Goal: Information Seeking & Learning: Learn about a topic

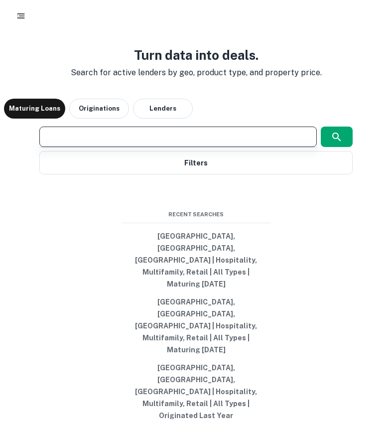
click at [170, 142] on input "text" at bounding box center [178, 136] width 269 height 11
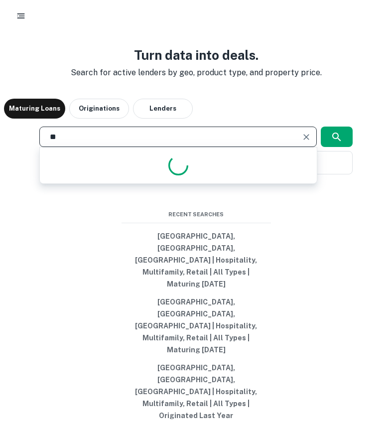
type input "*"
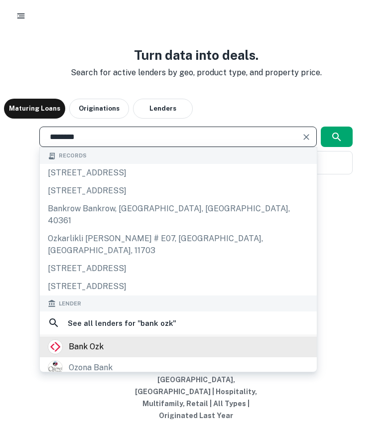
type input "********"
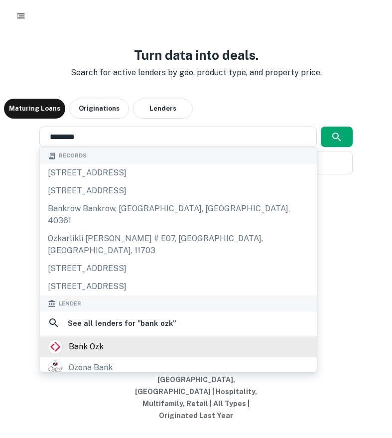
click at [98, 354] on div "bank ozk" at bounding box center [86, 346] width 35 height 15
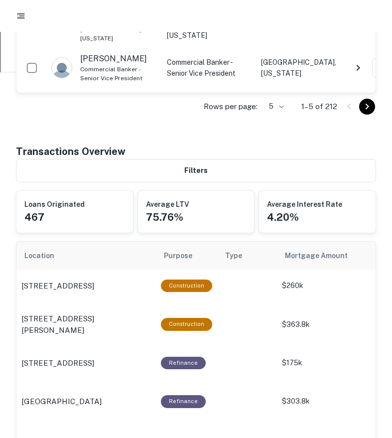
scroll to position [433, 0]
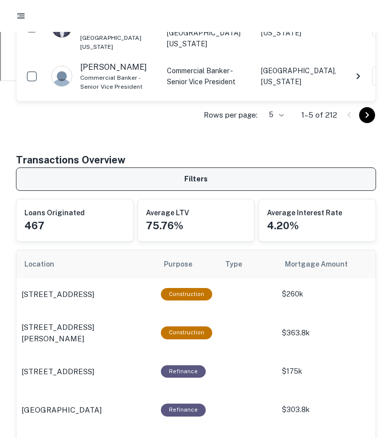
click at [228, 174] on button "Filters" at bounding box center [196, 178] width 360 height 23
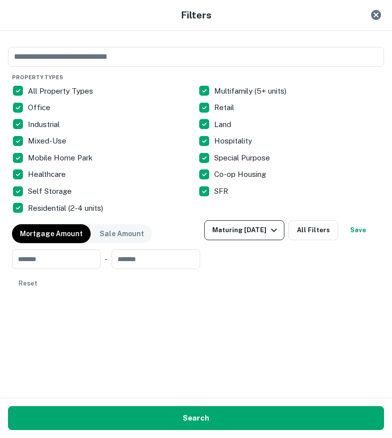
click at [273, 231] on div "Maturing [DATE]" at bounding box center [246, 230] width 68 height 12
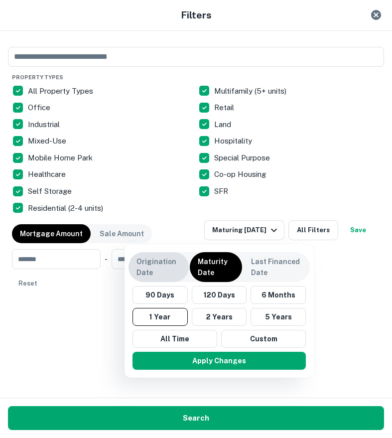
click at [165, 269] on p "Origination Date" at bounding box center [159, 267] width 44 height 22
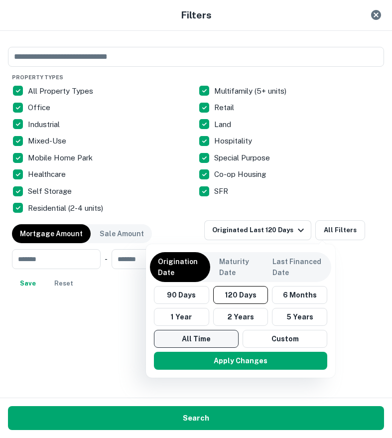
click at [191, 338] on button "All Time" at bounding box center [196, 339] width 85 height 18
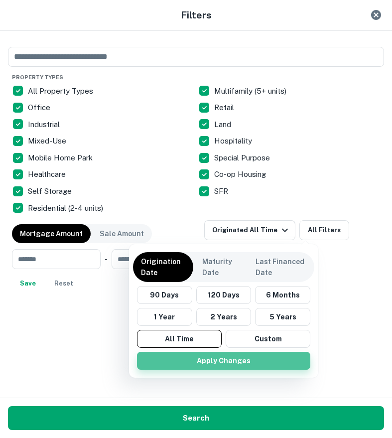
click at [208, 358] on button "Apply Changes" at bounding box center [223, 361] width 173 height 18
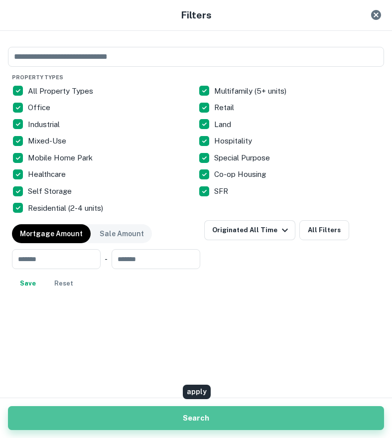
click at [230, 419] on button "Search" at bounding box center [196, 418] width 376 height 24
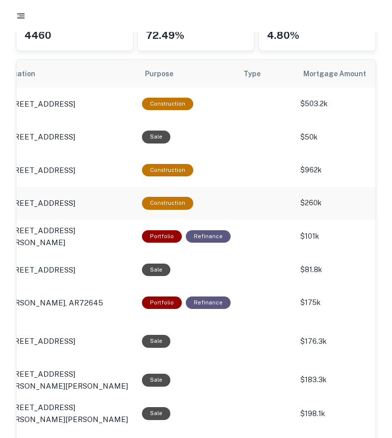
scroll to position [0, 28]
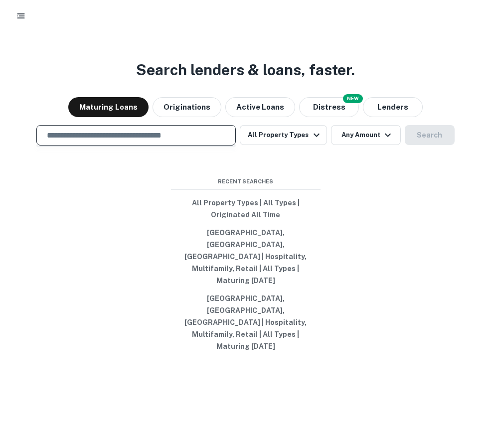
click at [194, 141] on input "text" at bounding box center [136, 135] width 190 height 11
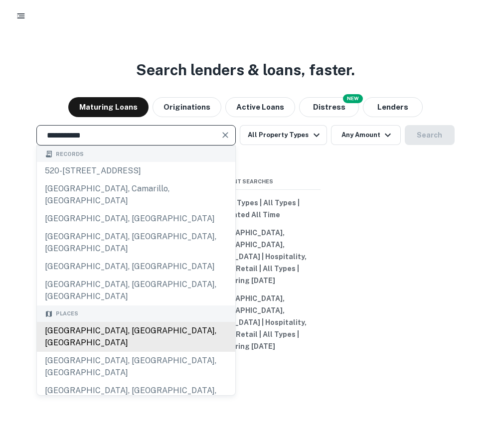
click at [105, 337] on div "[GEOGRAPHIC_DATA], [GEOGRAPHIC_DATA], [GEOGRAPHIC_DATA]" at bounding box center [136, 337] width 198 height 30
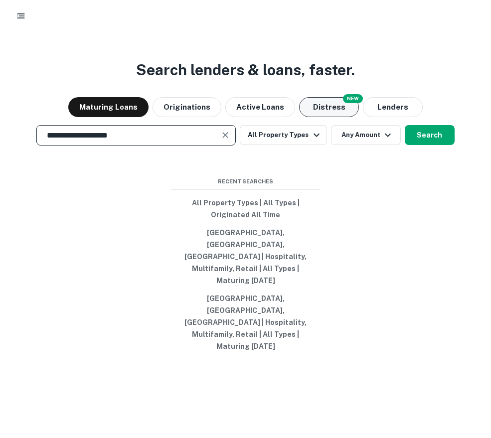
type input "**********"
click at [337, 117] on button "Distress" at bounding box center [329, 107] width 60 height 20
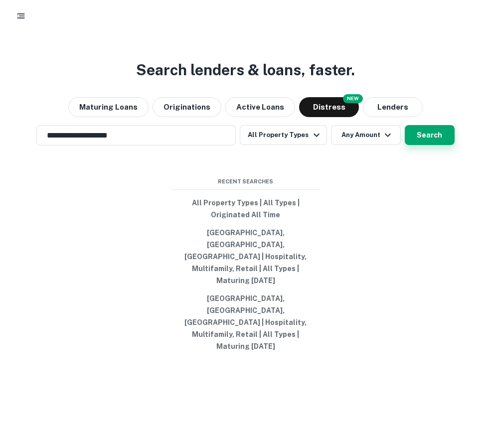
click at [421, 145] on button "Search" at bounding box center [430, 135] width 50 height 20
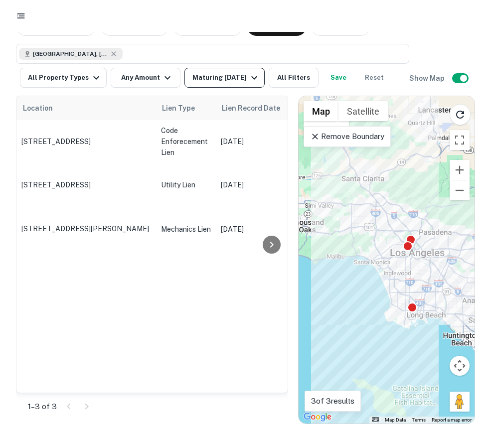
click at [243, 76] on div "Maturing [DATE]" at bounding box center [226, 78] width 68 height 12
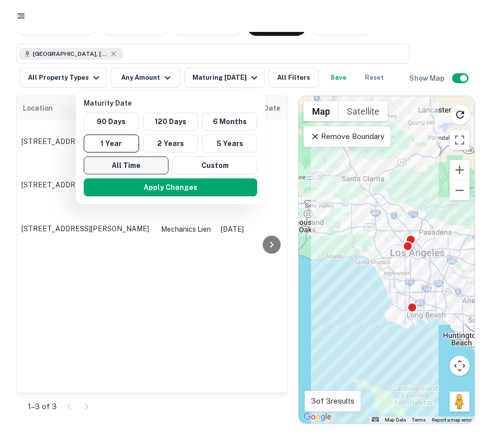
click at [137, 160] on button "All Time" at bounding box center [126, 165] width 85 height 18
click at [233, 73] on div at bounding box center [245, 219] width 491 height 438
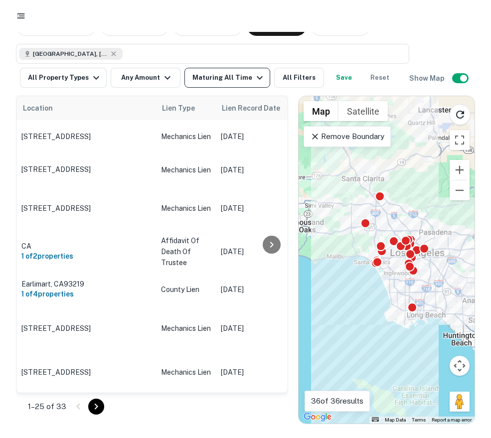
click at [257, 77] on icon "button" at bounding box center [260, 77] width 6 height 3
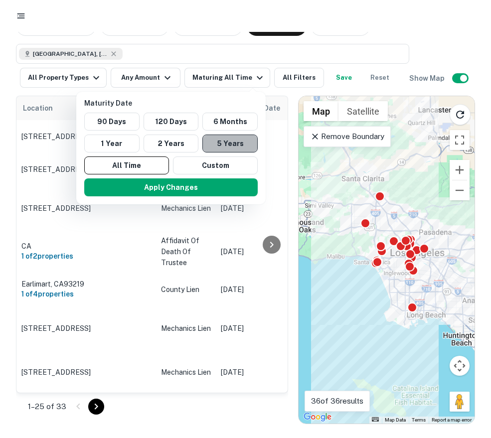
click at [219, 141] on button "5 Years" at bounding box center [229, 144] width 55 height 18
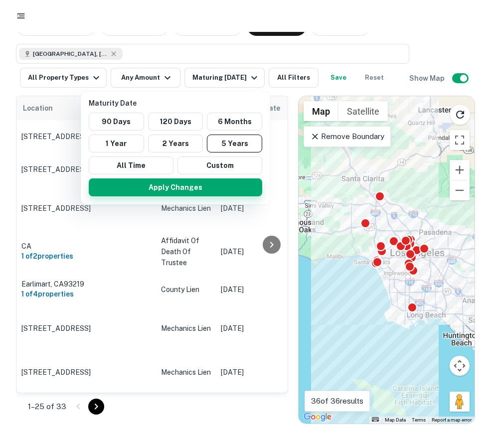
click at [209, 178] on button "Apply Changes" at bounding box center [175, 187] width 173 height 18
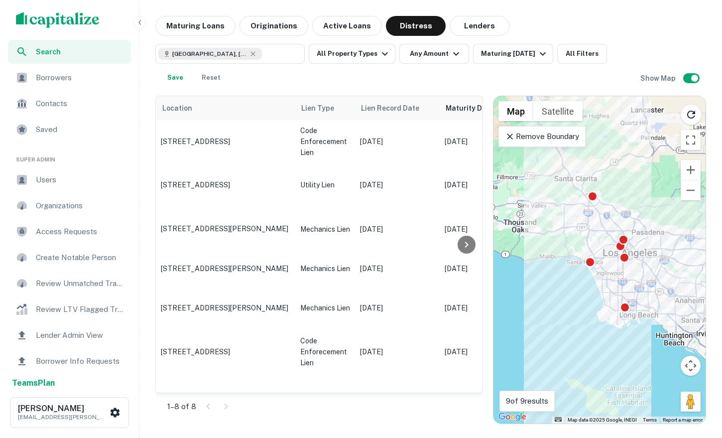
click at [490, 137] on p "Remove Boundary" at bounding box center [542, 137] width 74 height 12
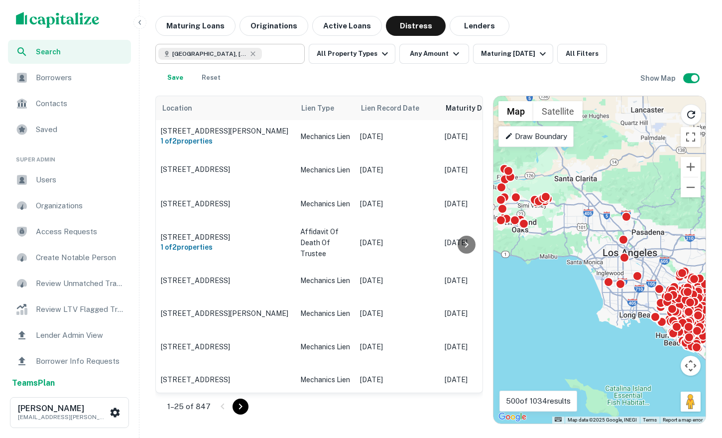
click at [286, 60] on div "[GEOGRAPHIC_DATA], [GEOGRAPHIC_DATA], [GEOGRAPHIC_DATA] ​" at bounding box center [229, 54] width 149 height 20
click at [286, 60] on div "**********" at bounding box center [229, 54] width 149 height 20
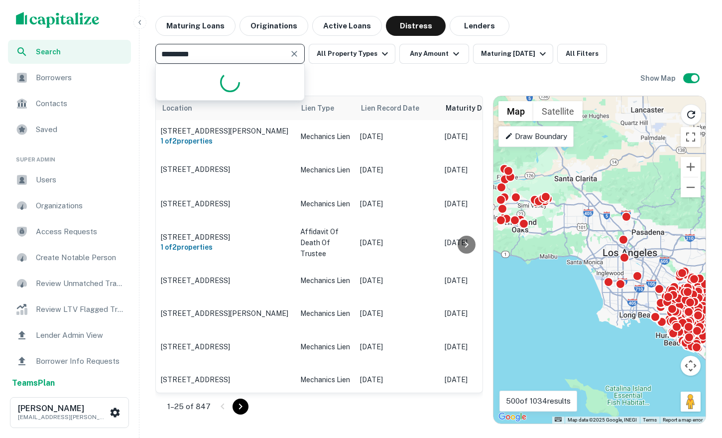
type input "**********"
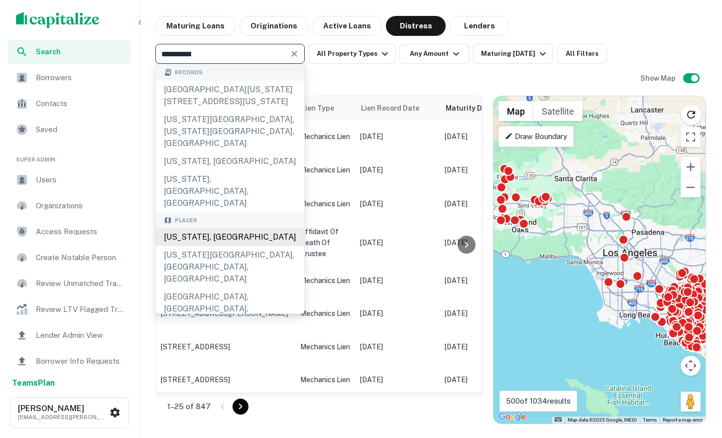
click at [238, 228] on div "[US_STATE], [GEOGRAPHIC_DATA]" at bounding box center [230, 237] width 148 height 18
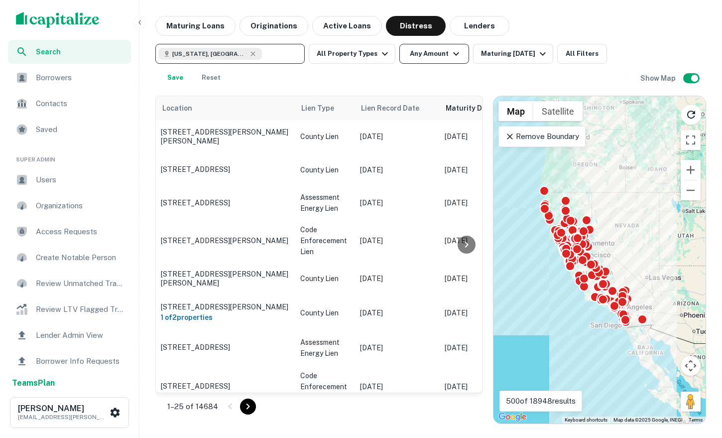
click at [450, 55] on icon "button" at bounding box center [456, 54] width 12 height 12
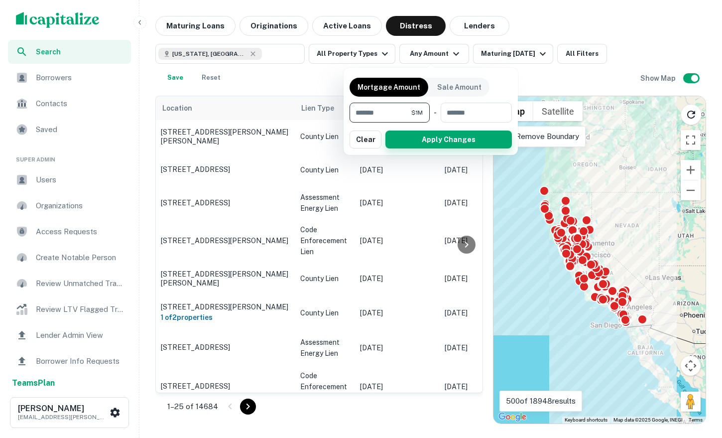
type input "*******"
click at [428, 139] on button "Apply Changes" at bounding box center [449, 140] width 127 height 18
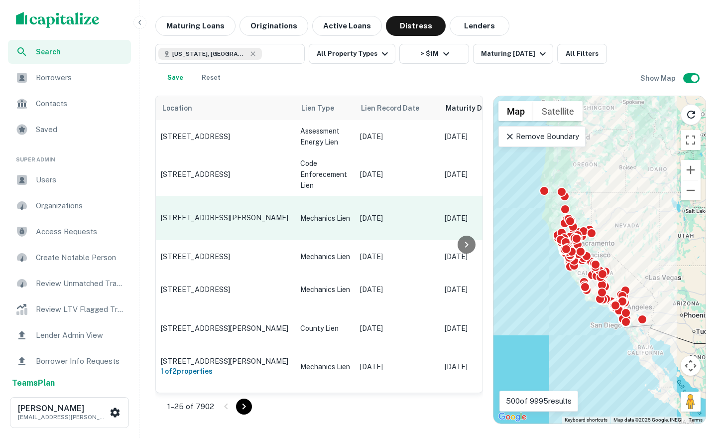
click at [328, 213] on p "Mechanics Lien" at bounding box center [325, 218] width 50 height 11
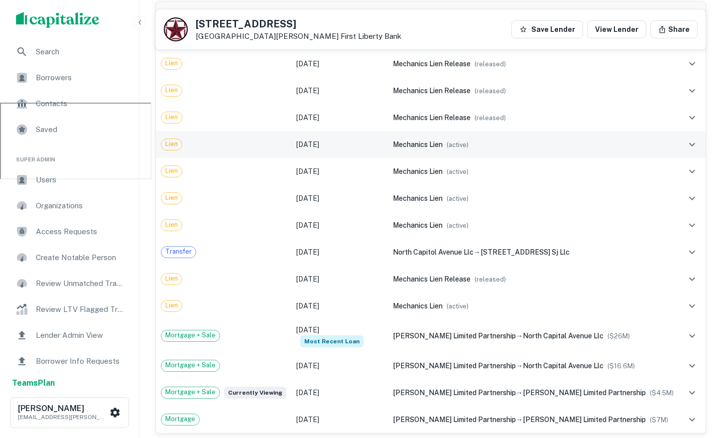
scroll to position [188, 0]
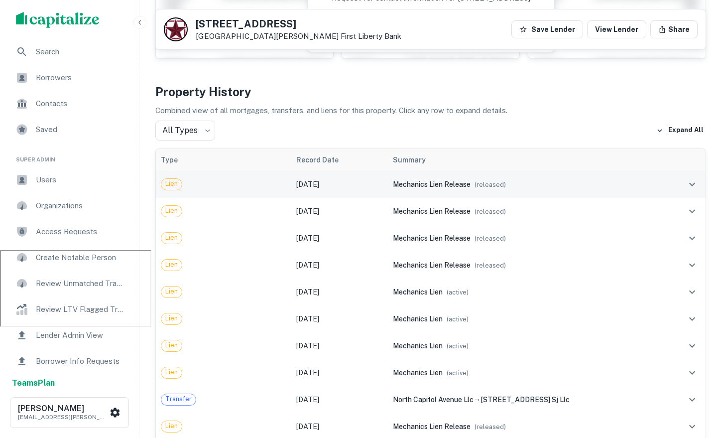
click at [393, 185] on span "mechanics lien release" at bounding box center [432, 184] width 78 height 8
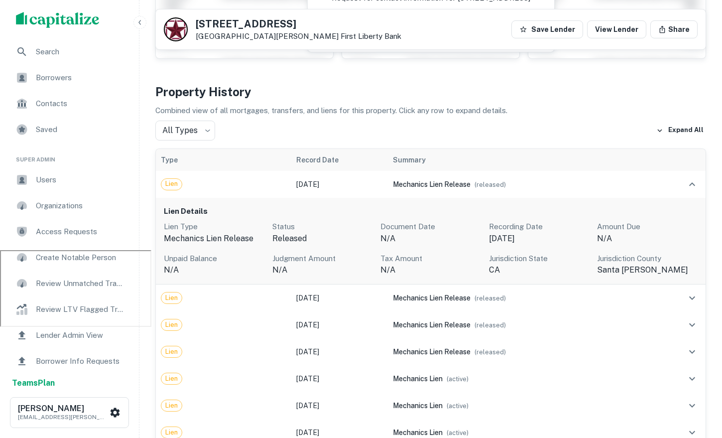
drag, startPoint x: 487, startPoint y: 235, endPoint x: 549, endPoint y: 236, distance: 61.8
click at [490, 236] on div "Lien Type mechanics lien release Status released Document Date N/A Recording Da…" at bounding box center [431, 248] width 534 height 55
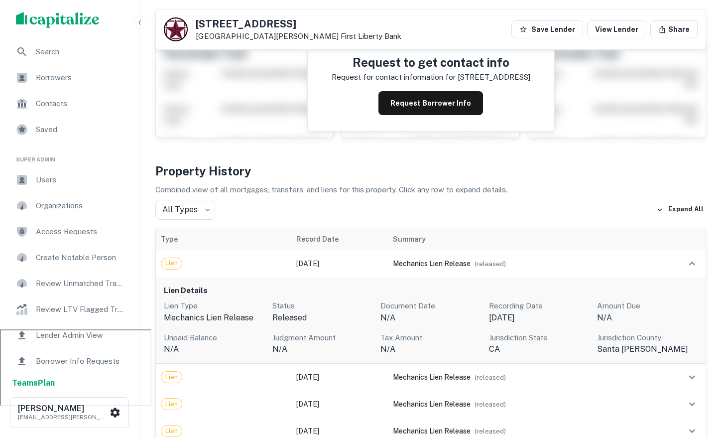
scroll to position [0, 0]
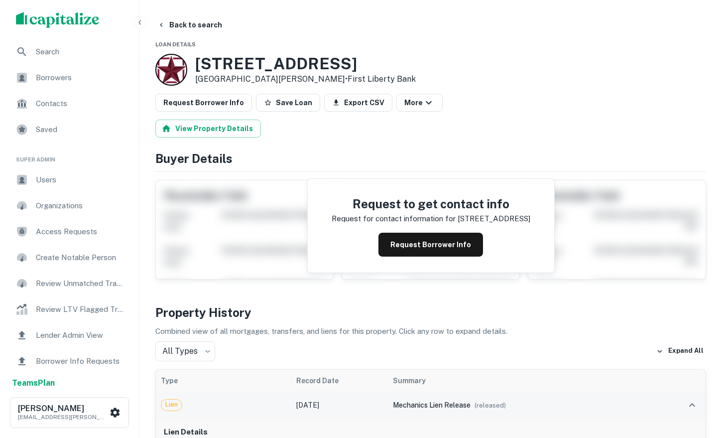
click at [490, 406] on div "mechanics lien release ( released )" at bounding box center [533, 405] width 281 height 11
click at [461, 401] on span "mechanics lien release" at bounding box center [432, 405] width 78 height 8
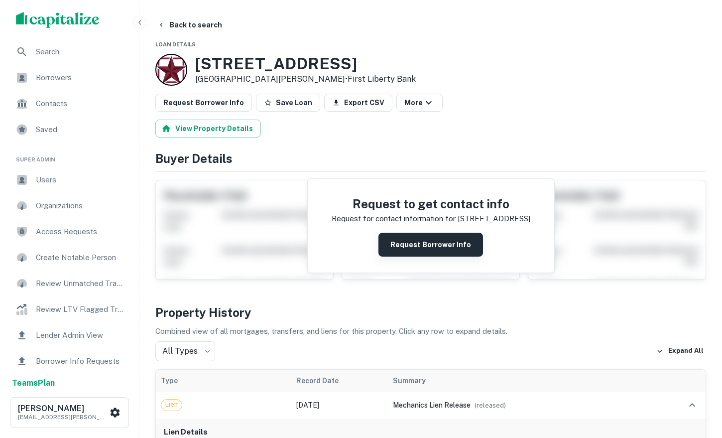
click at [421, 240] on button "Request Borrower Info" at bounding box center [431, 245] width 105 height 24
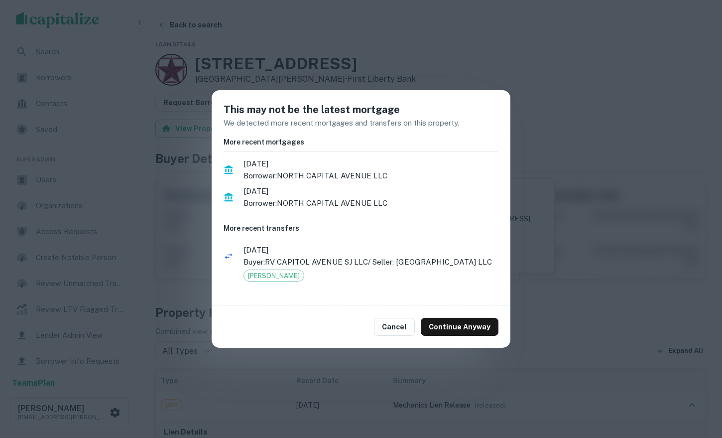
click at [490, 233] on div "This may not be the latest mortgage We detected more recent mortgages and trans…" at bounding box center [361, 219] width 722 height 438
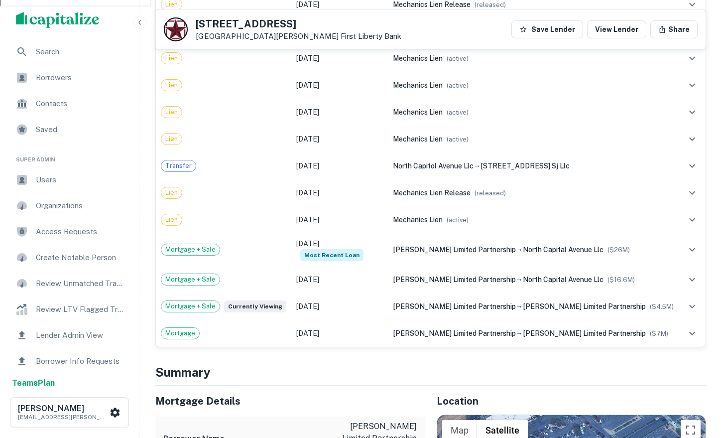
scroll to position [782, 0]
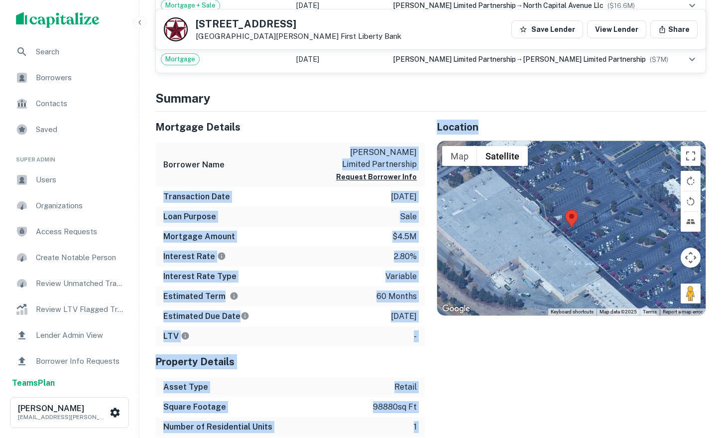
drag, startPoint x: 349, startPoint y: 150, endPoint x: 430, endPoint y: 163, distance: 82.2
click at [430, 163] on div "Mortgage Details Borrower Name [PERSON_NAME] limited partnership Request Borrow…" at bounding box center [424, 304] width 563 height 385
click at [402, 162] on p "[PERSON_NAME] limited partnership" at bounding box center [372, 158] width 90 height 24
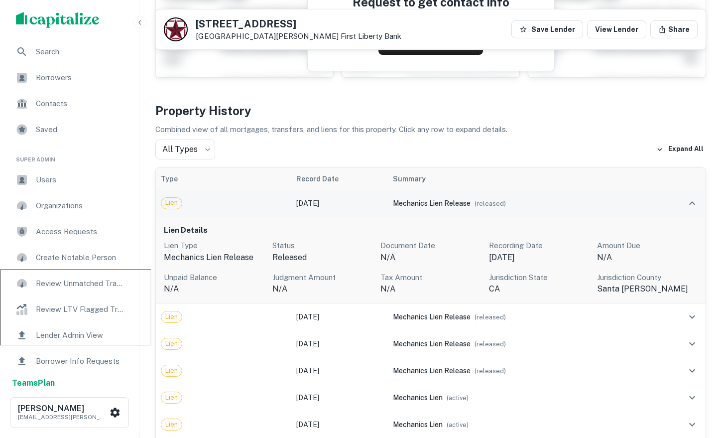
scroll to position [109, 0]
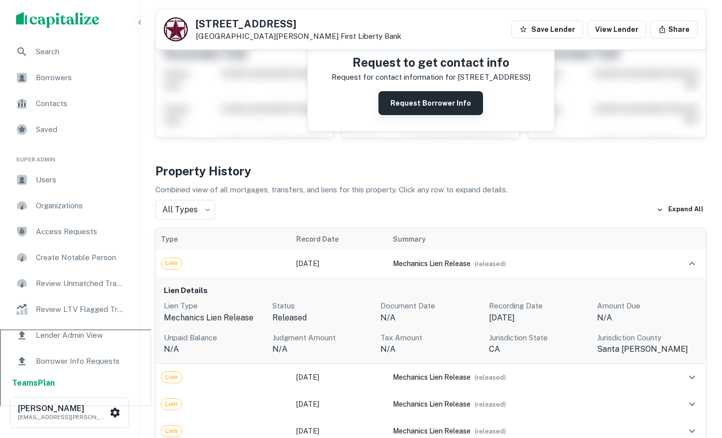
click at [420, 109] on button "Request Borrower Info" at bounding box center [431, 103] width 105 height 24
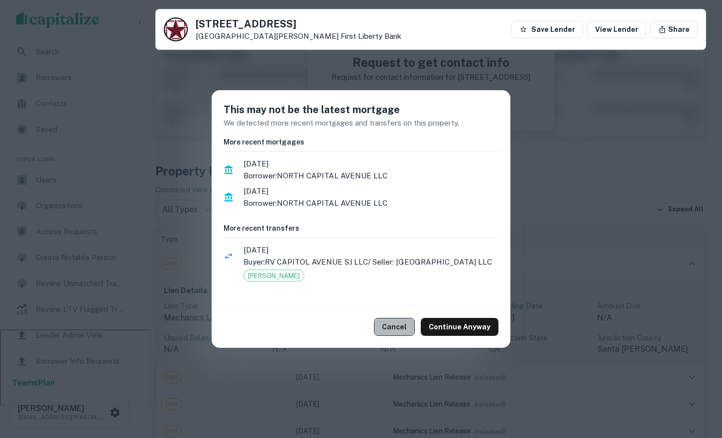
click at [410, 333] on button "Cancel" at bounding box center [394, 327] width 41 height 18
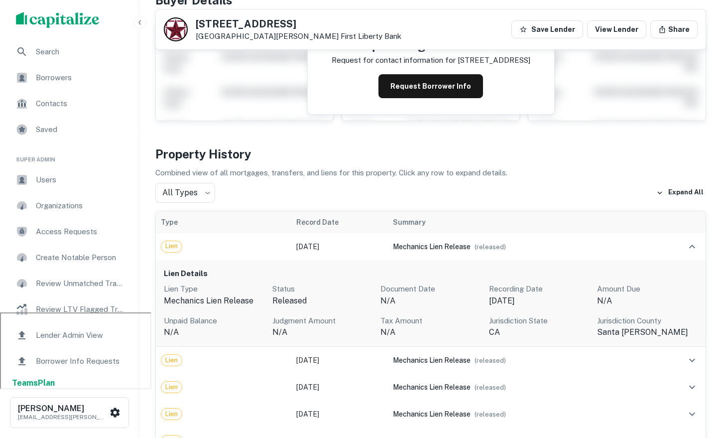
scroll to position [131, 0]
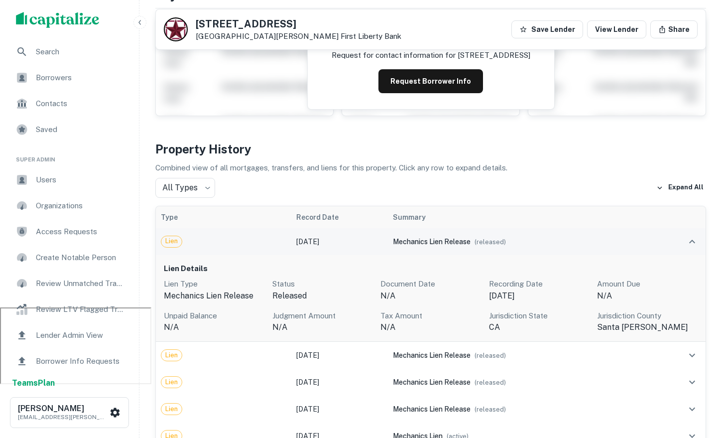
click at [407, 243] on span "mechanics lien release" at bounding box center [432, 242] width 78 height 8
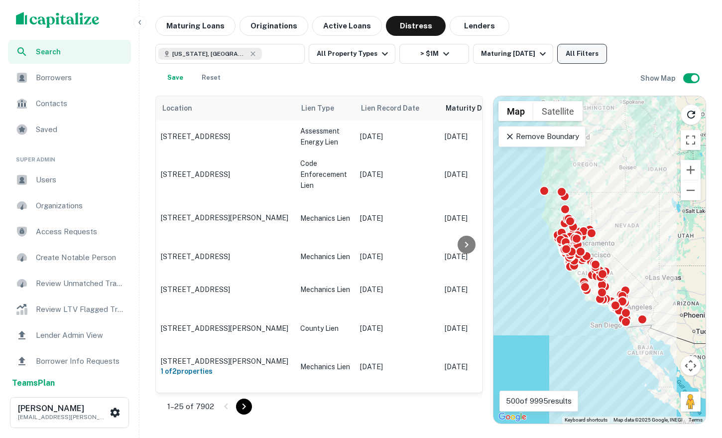
click at [490, 52] on button "All Filters" at bounding box center [582, 54] width 50 height 20
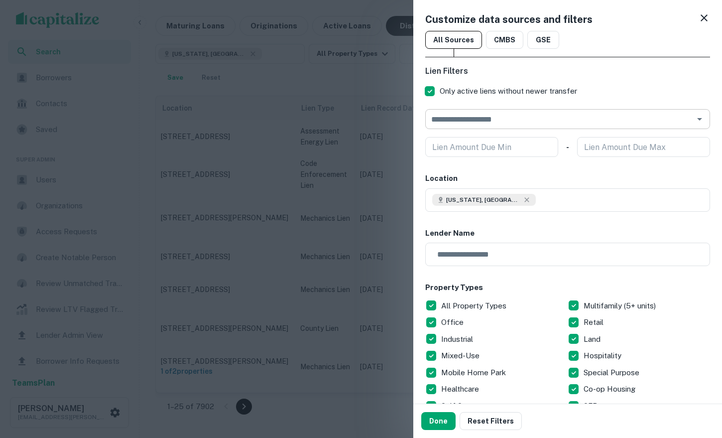
click at [490, 121] on input "text" at bounding box center [559, 119] width 263 height 14
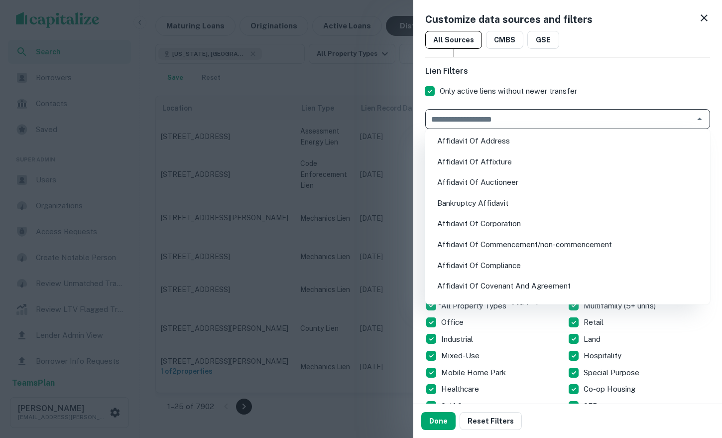
scroll to position [240, 0]
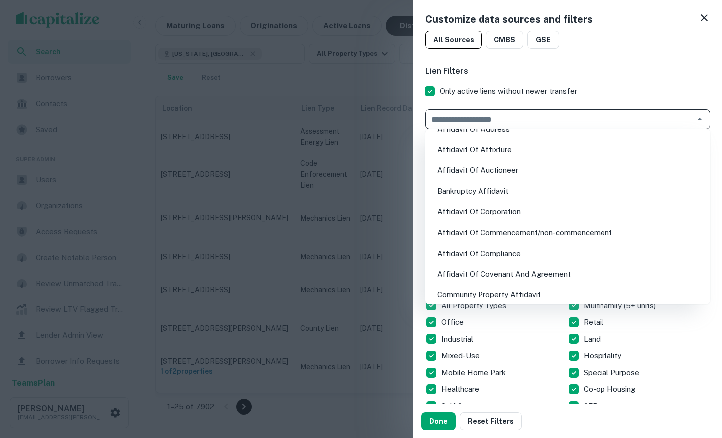
click at [490, 72] on h6 "Lien Filters" at bounding box center [567, 71] width 285 height 12
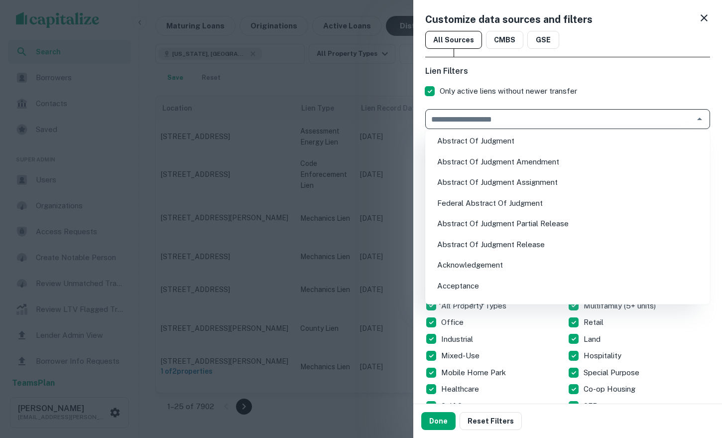
click at [490, 120] on input "text" at bounding box center [559, 119] width 263 height 14
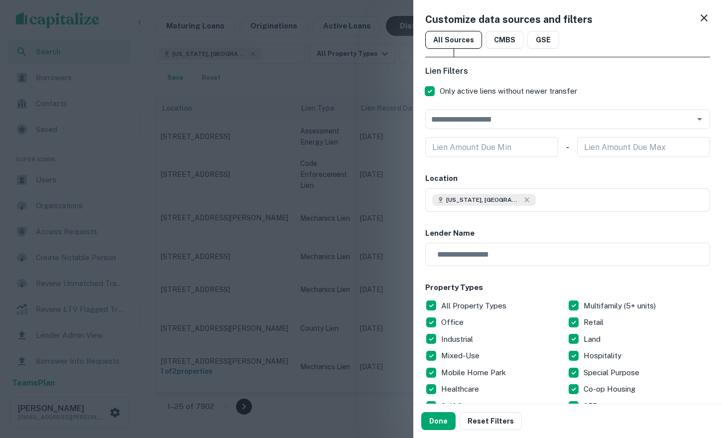
click at [490, 76] on h6 "Lien Filters" at bounding box center [567, 71] width 285 height 12
click at [490, 18] on icon at bounding box center [704, 17] width 7 height 7
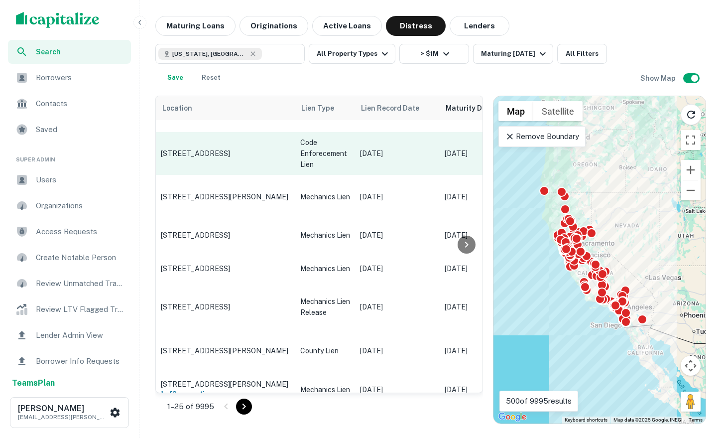
scroll to position [342, 0]
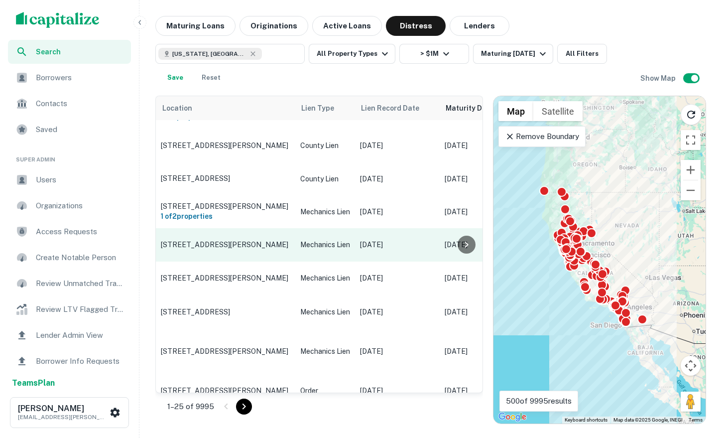
click at [284, 228] on td "[STREET_ADDRESS][PERSON_NAME]" at bounding box center [225, 244] width 139 height 33
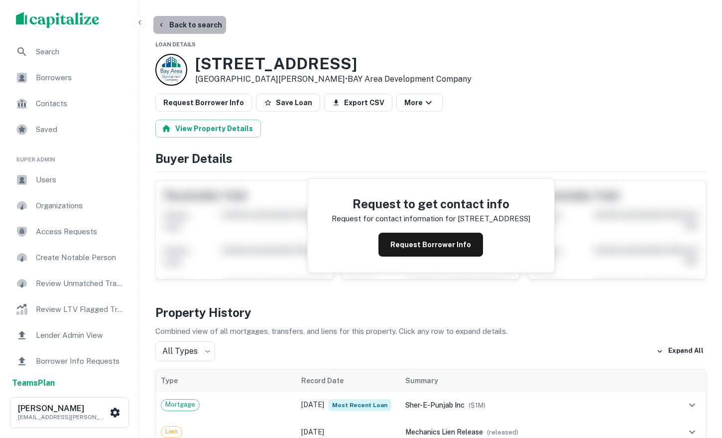
click at [193, 26] on button "Back to search" at bounding box center [189, 25] width 73 height 18
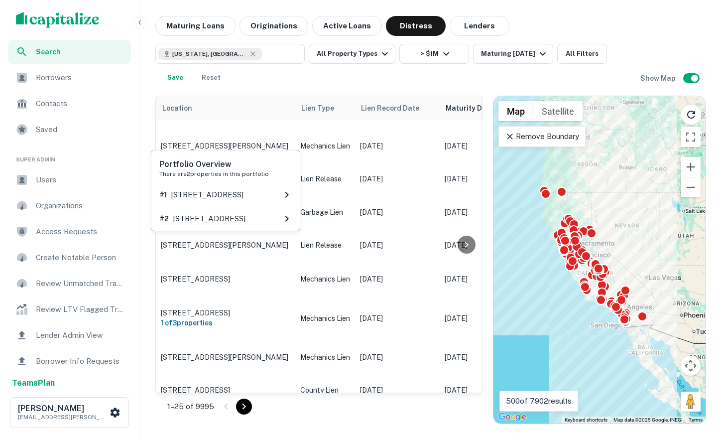
scroll to position [718, 0]
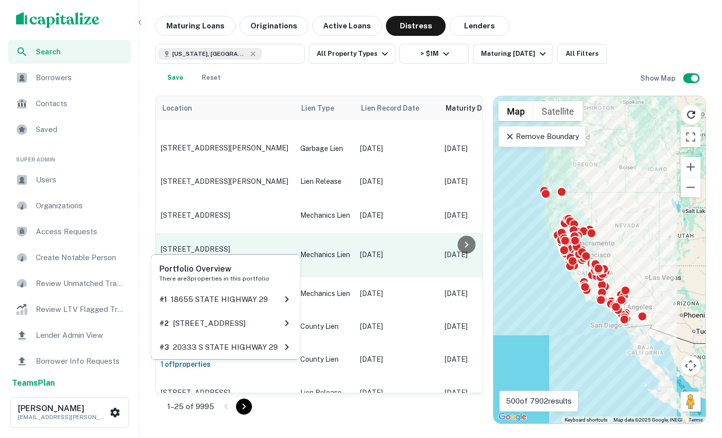
click at [250, 254] on h6 "1 of 3 properties" at bounding box center [226, 259] width 130 height 11
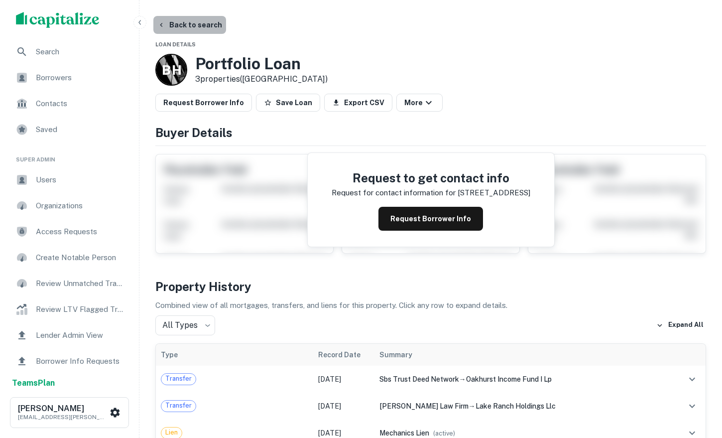
click at [189, 28] on button "Back to search" at bounding box center [189, 25] width 73 height 18
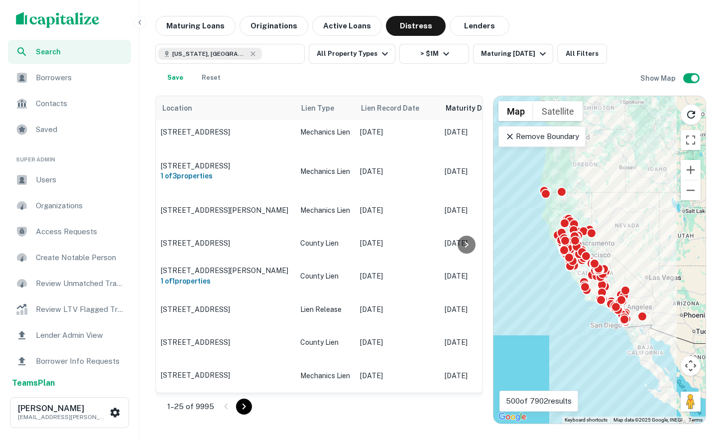
scroll to position [859, 0]
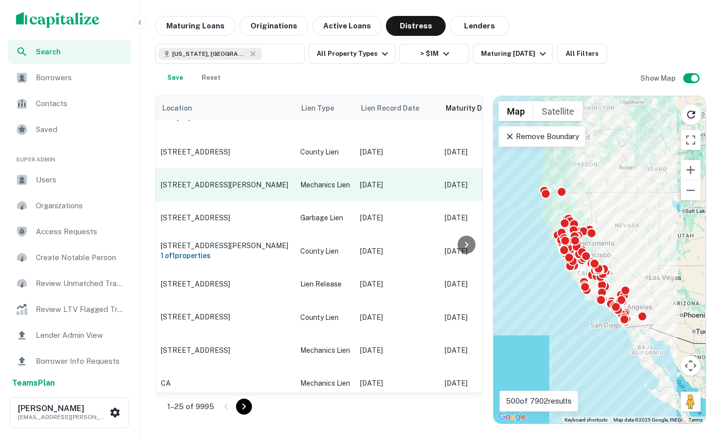
click at [261, 180] on p "[STREET_ADDRESS][PERSON_NAME]" at bounding box center [226, 184] width 130 height 9
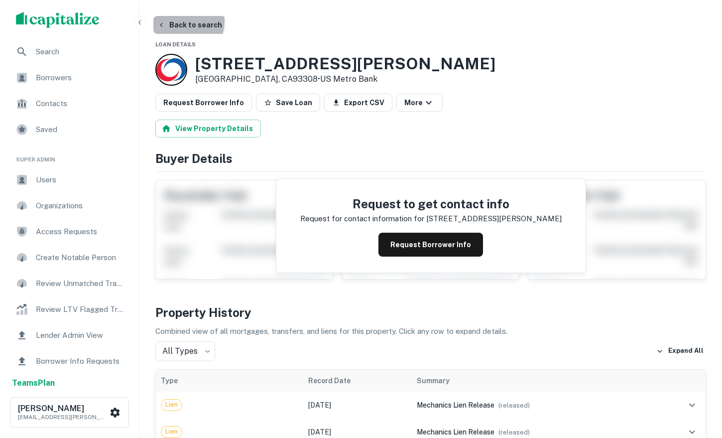
click at [184, 21] on button "Back to search" at bounding box center [189, 25] width 73 height 18
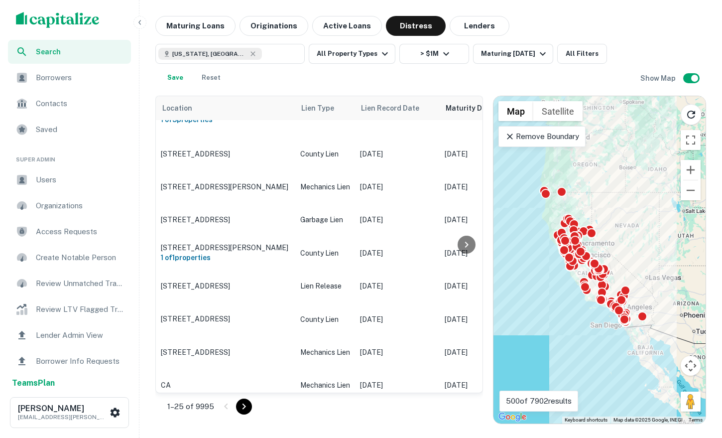
scroll to position [859, 0]
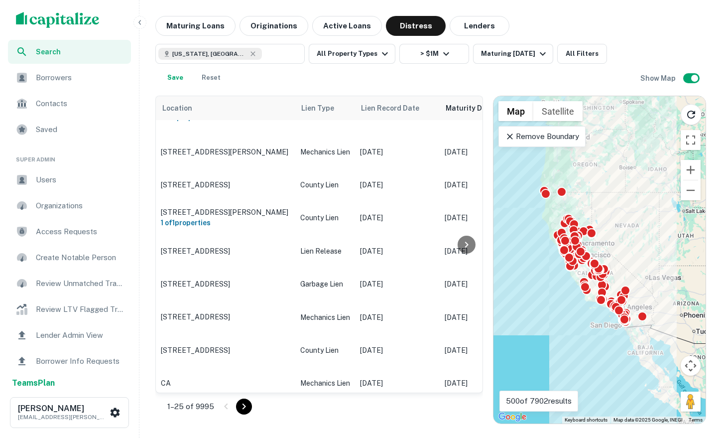
click at [490, 203] on div "To activate drag with keyboard, press Alt + Enter. Once in keyboard drag state,…" at bounding box center [600, 259] width 212 height 327
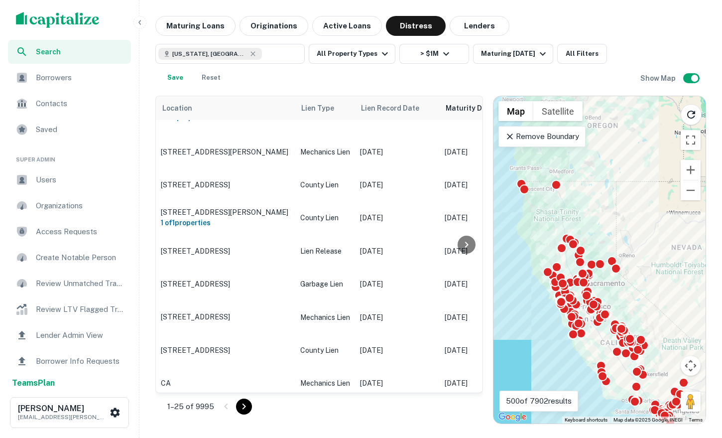
click at [490, 201] on div "To activate drag with keyboard, press Alt + Enter. Once in keyboard drag state,…" at bounding box center [600, 259] width 212 height 327
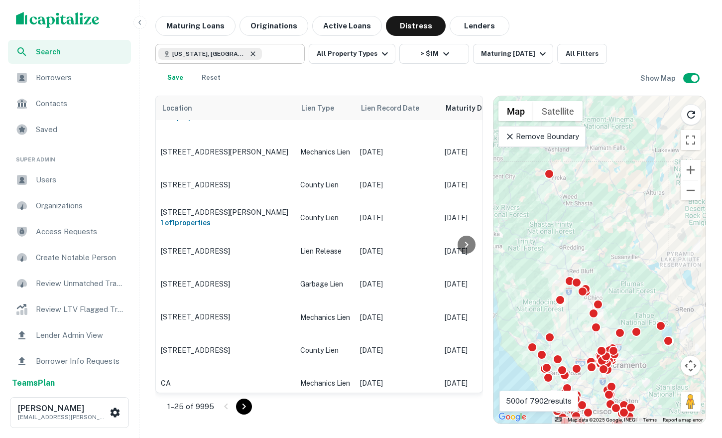
click at [251, 53] on icon at bounding box center [253, 53] width 4 height 4
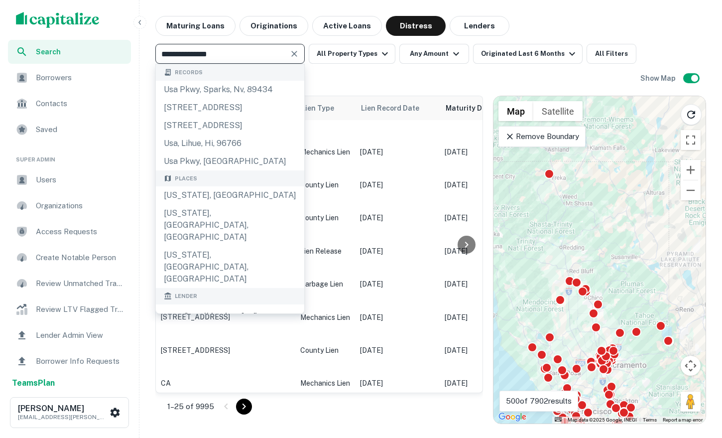
click at [221, 53] on input "**********" at bounding box center [221, 54] width 127 height 14
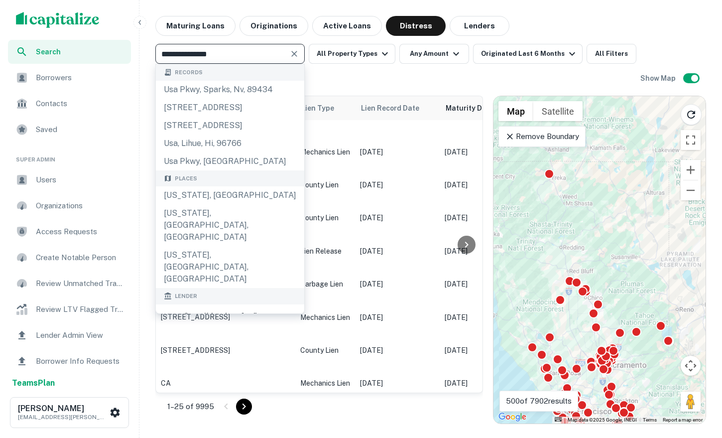
click at [221, 53] on input "**********" at bounding box center [221, 54] width 127 height 14
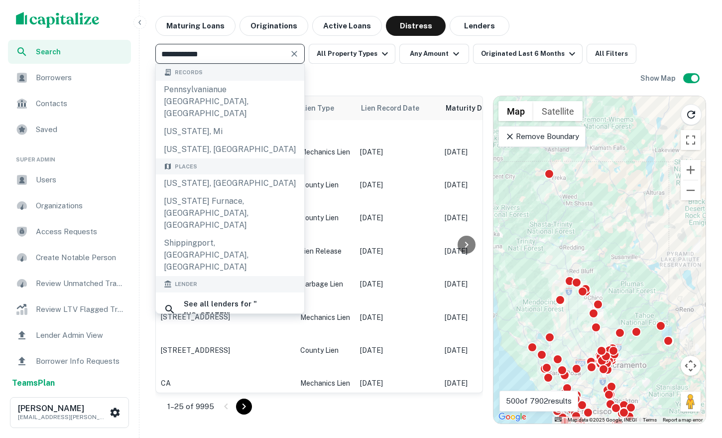
type input "**********"
click at [213, 158] on div "Places" at bounding box center [230, 166] width 148 height 16
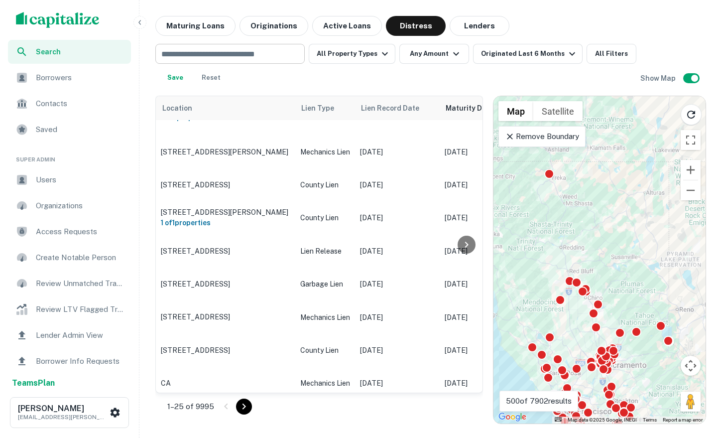
click at [250, 62] on div "​" at bounding box center [229, 54] width 149 height 20
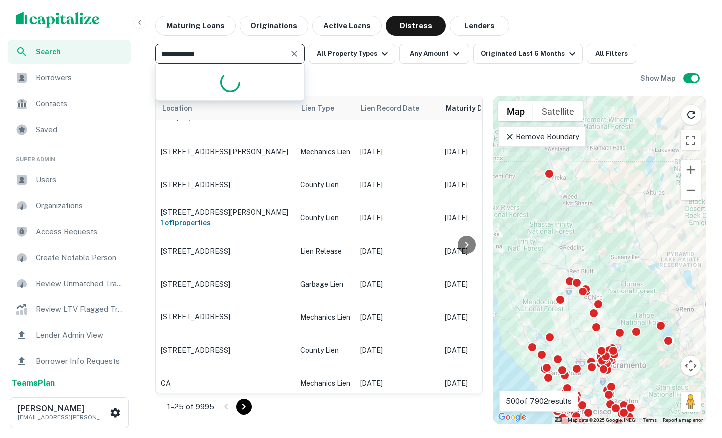
type input "**********"
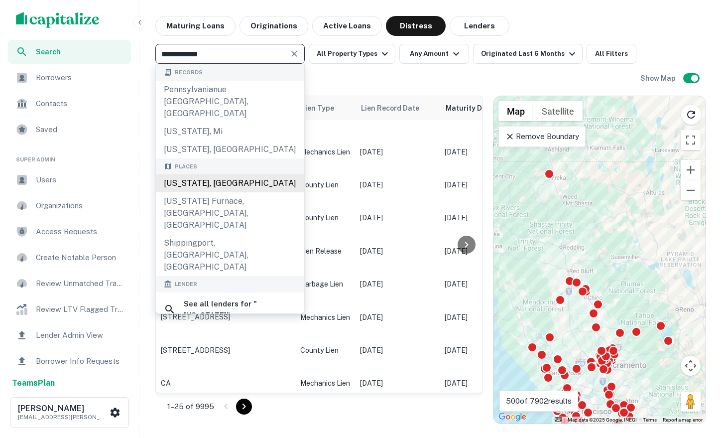
click at [230, 174] on div "[US_STATE], [GEOGRAPHIC_DATA]" at bounding box center [230, 183] width 148 height 18
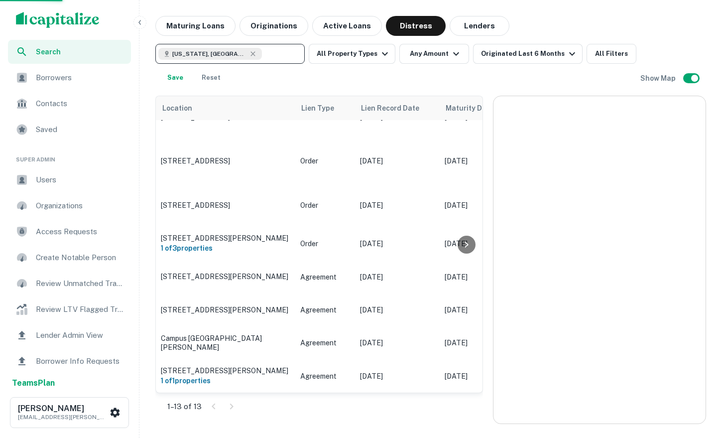
scroll to position [172, 0]
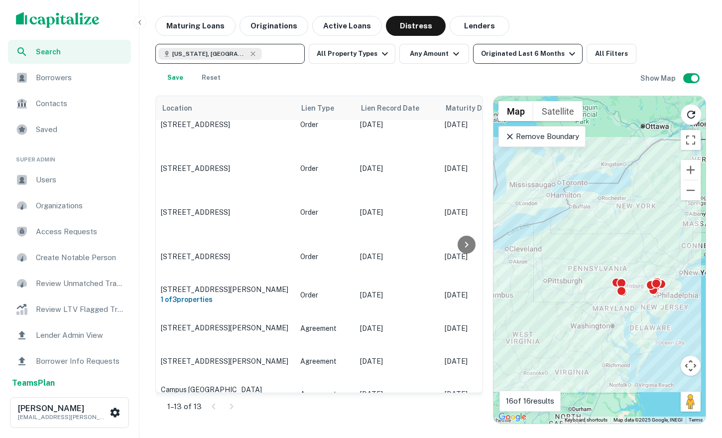
click at [490, 49] on div "Originated Last 6 Months" at bounding box center [529, 54] width 97 height 12
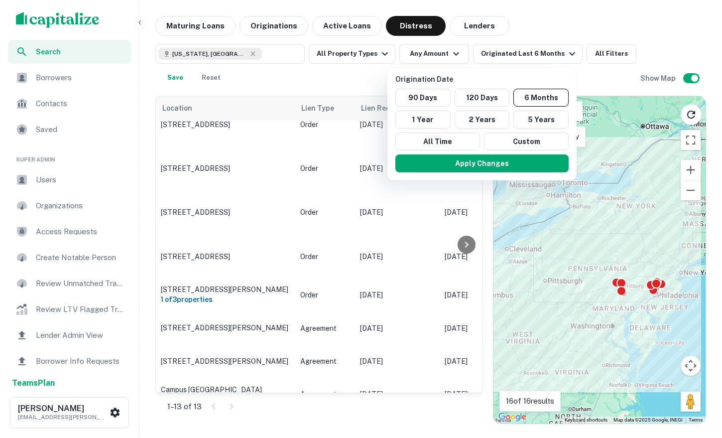
click at [490, 53] on div at bounding box center [361, 219] width 722 height 438
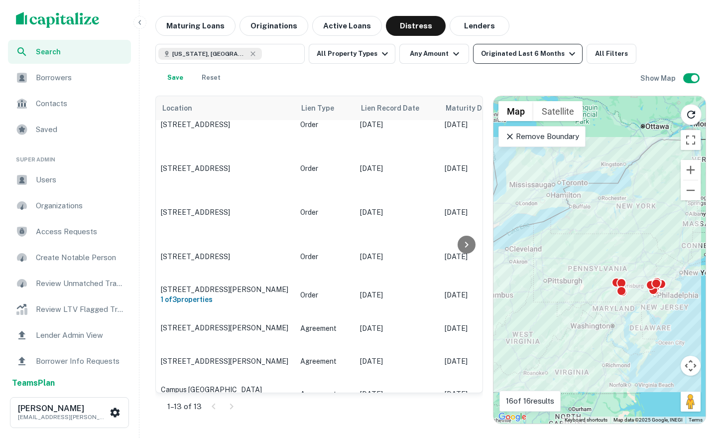
click at [490, 52] on div "Originated Last 6 Months" at bounding box center [529, 54] width 97 height 12
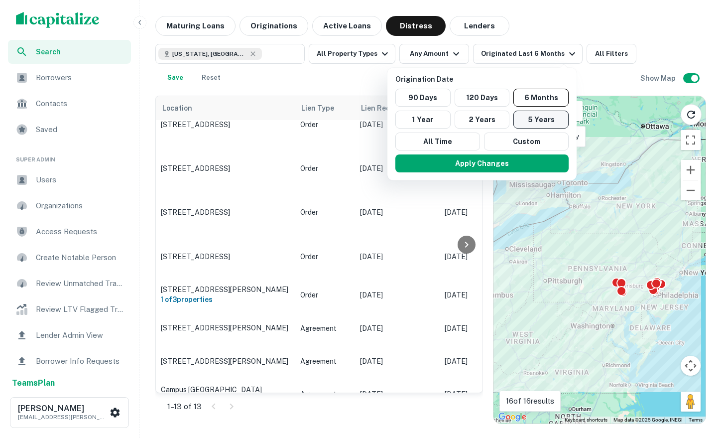
click at [490, 115] on button "5 Years" at bounding box center [541, 120] width 55 height 18
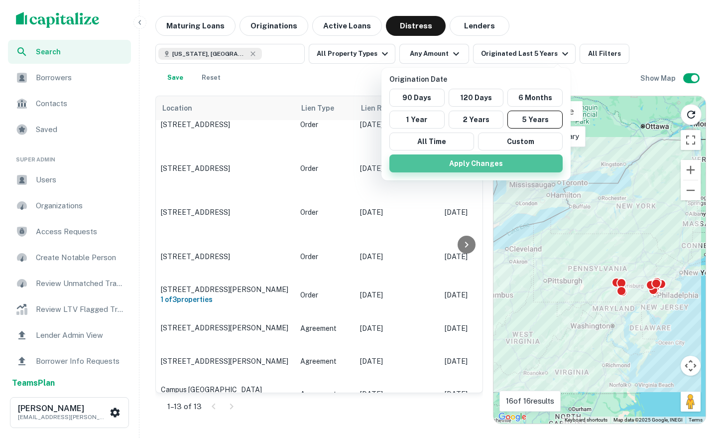
click at [490, 160] on button "Apply Changes" at bounding box center [476, 163] width 173 height 18
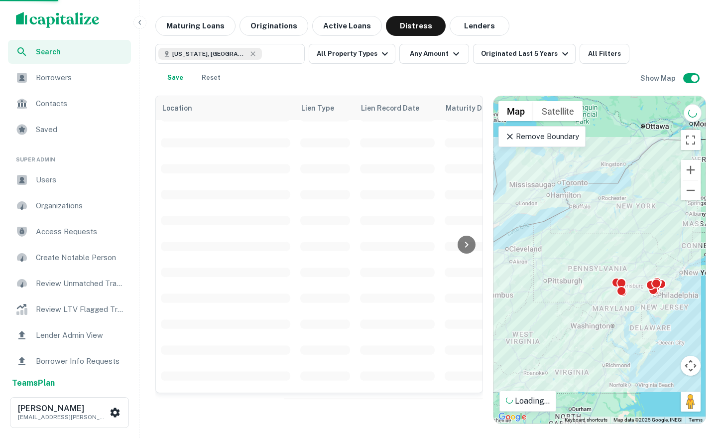
scroll to position [859, 0]
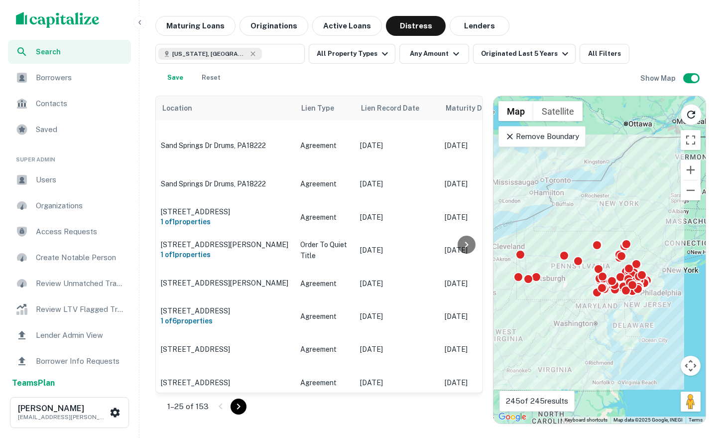
drag, startPoint x: 643, startPoint y: 336, endPoint x: 627, endPoint y: 333, distance: 15.8
click at [490, 333] on div "To activate drag with keyboard, press Alt + Enter. Once in keyboard drag state,…" at bounding box center [600, 259] width 212 height 327
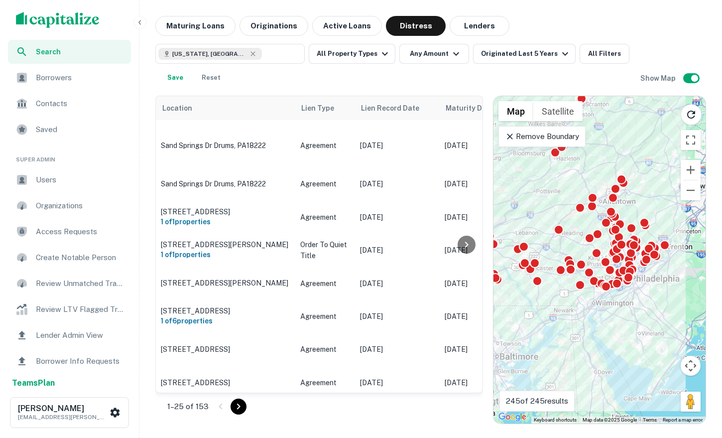
drag, startPoint x: 661, startPoint y: 277, endPoint x: 616, endPoint y: 323, distance: 64.1
click at [490, 323] on div "To activate drag with keyboard, press Alt + Enter. Once in keyboard drag state,…" at bounding box center [600, 259] width 212 height 327
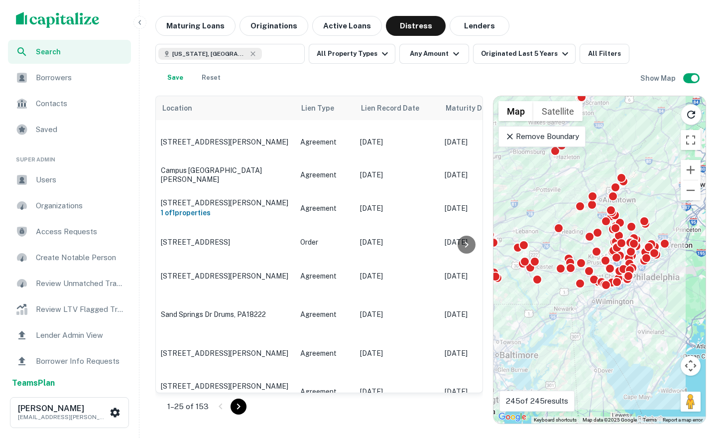
scroll to position [0, 0]
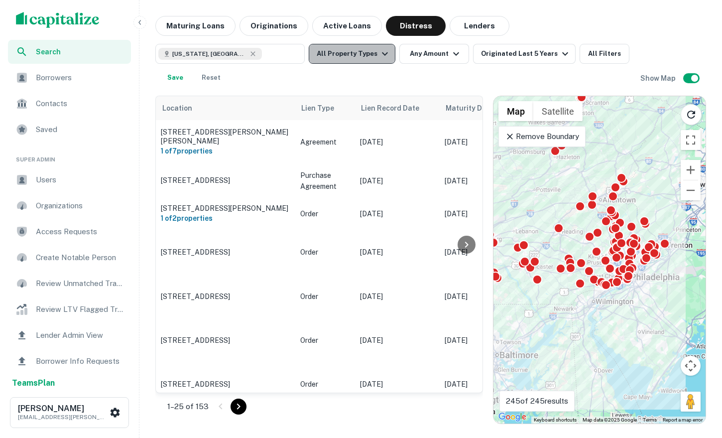
click at [384, 52] on icon "button" at bounding box center [385, 53] width 6 height 3
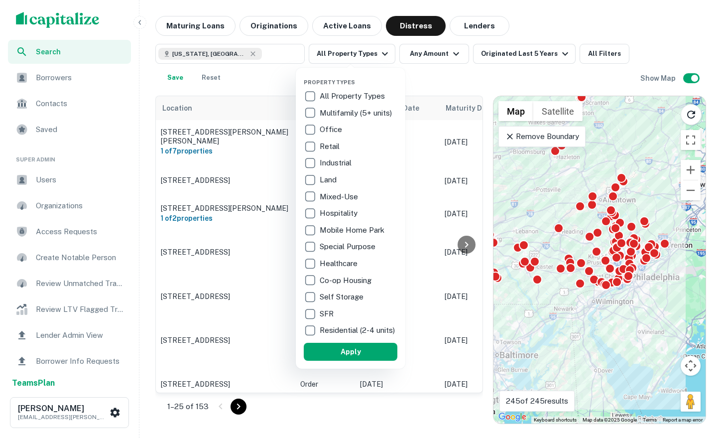
drag, startPoint x: 585, startPoint y: 25, endPoint x: 613, endPoint y: 55, distance: 41.3
click at [490, 25] on div at bounding box center [361, 219] width 722 height 438
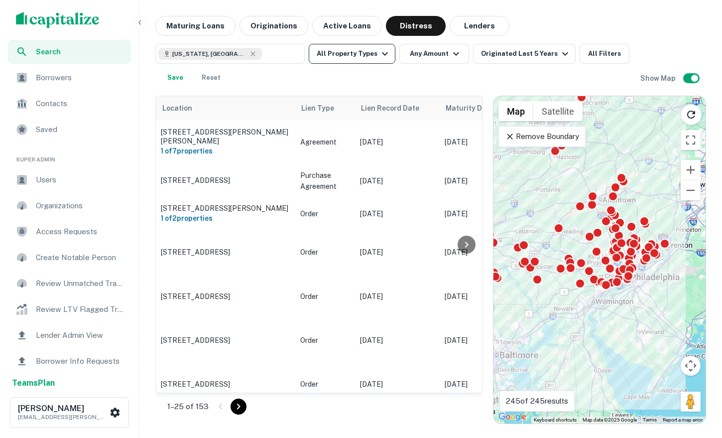
click at [373, 56] on button "All Property Types" at bounding box center [352, 54] width 87 height 20
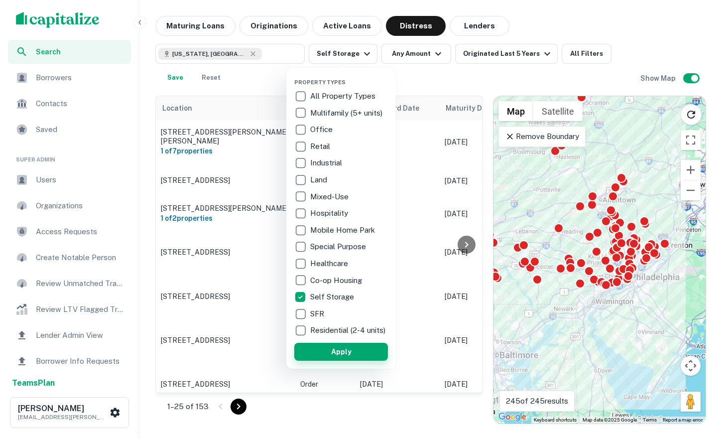
click at [327, 361] on button "Apply" at bounding box center [341, 352] width 94 height 18
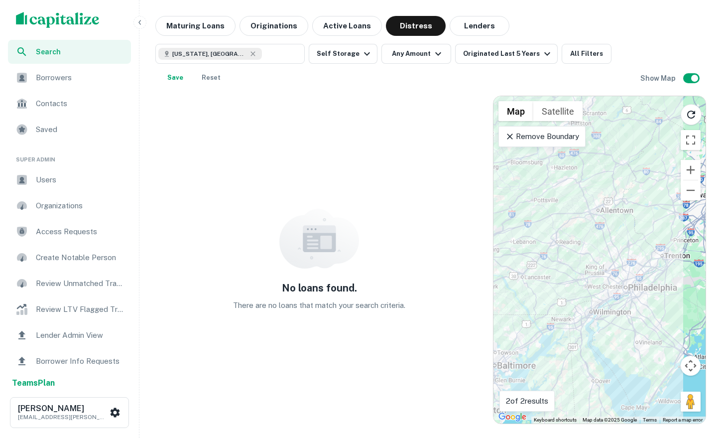
drag, startPoint x: 592, startPoint y: 176, endPoint x: 579, endPoint y: 224, distance: 49.5
click at [490, 224] on div "To activate drag with keyboard, press Alt + Enter. Once in keyboard drag state,…" at bounding box center [600, 259] width 212 height 327
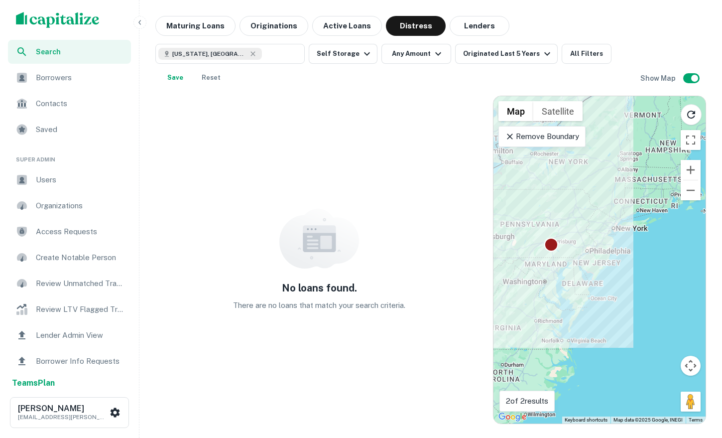
click at [490, 244] on div at bounding box center [552, 244] width 14 height 14
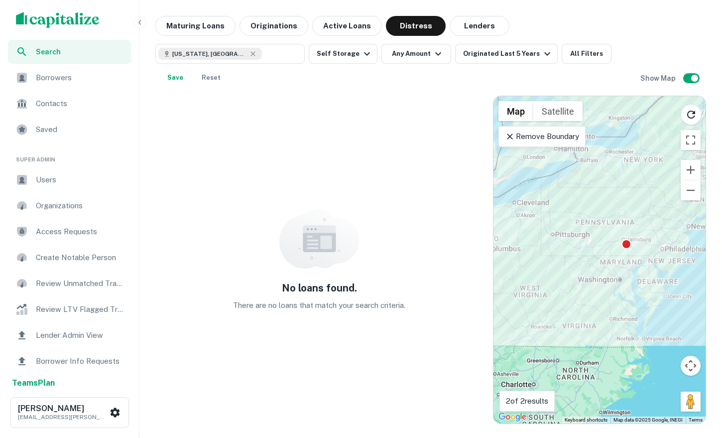
drag, startPoint x: 534, startPoint y: 271, endPoint x: 612, endPoint y: 269, distance: 78.2
click at [490, 269] on div "To activate drag with keyboard, press Alt + Enter. Once in keyboard drag state,…" at bounding box center [600, 259] width 212 height 327
click at [490, 135] on p "Remove Boundary" at bounding box center [542, 137] width 74 height 12
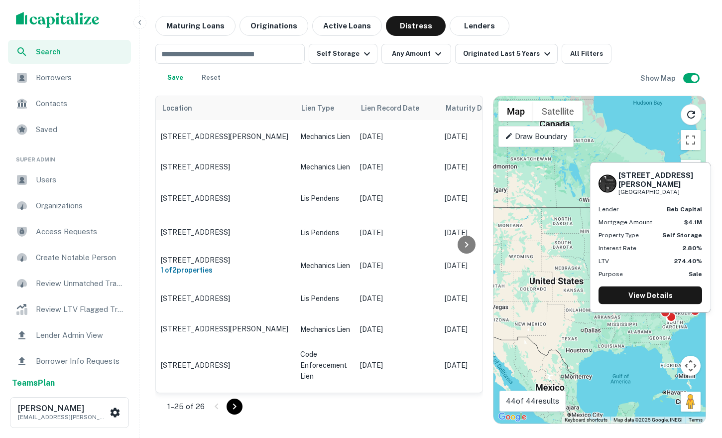
drag, startPoint x: 568, startPoint y: 320, endPoint x: 669, endPoint y: 314, distance: 100.3
click at [490, 314] on body "Search Borrowers Contacts Saved Super Admin Users Organizations Access Requests…" at bounding box center [361, 219] width 722 height 438
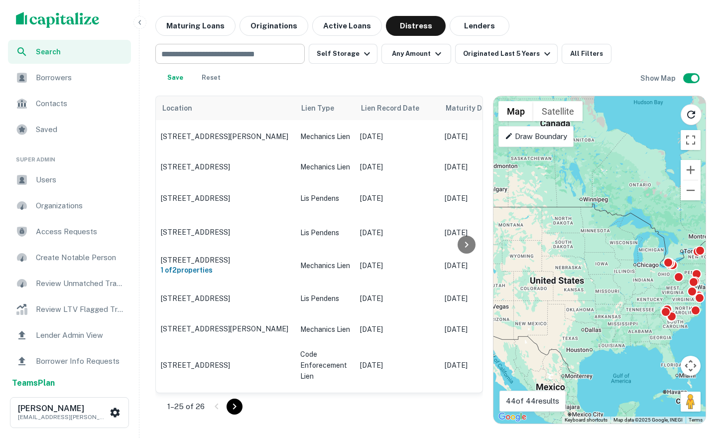
click at [237, 48] on input "text" at bounding box center [229, 54] width 142 height 14
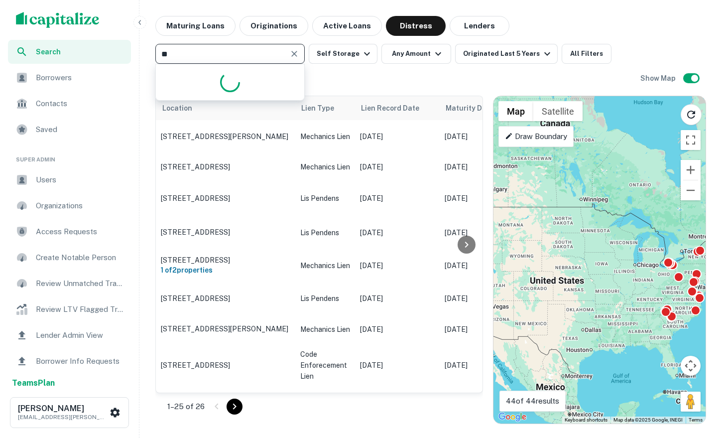
type input "*"
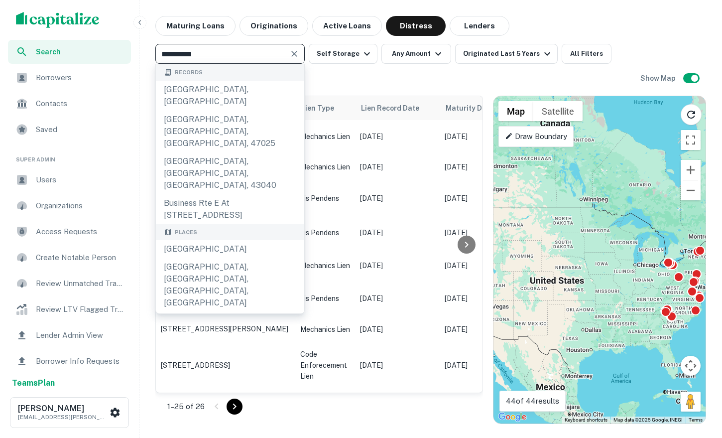
type input "**********"
click at [213, 224] on div "Places" at bounding box center [230, 232] width 148 height 16
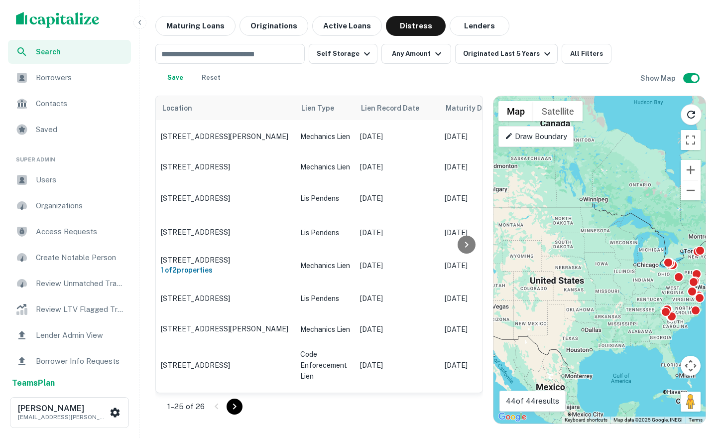
click at [255, 64] on div "​ Self Storage Any Amount Originated Last 5 Years All Filters Save Reset" at bounding box center [397, 66] width 485 height 44
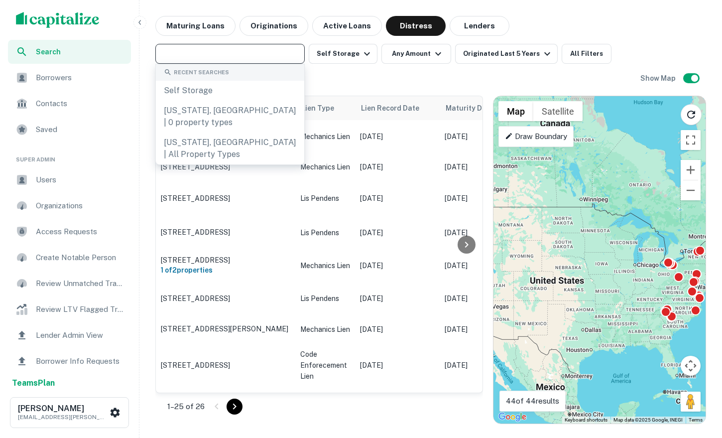
click at [259, 60] on input "text" at bounding box center [229, 54] width 142 height 14
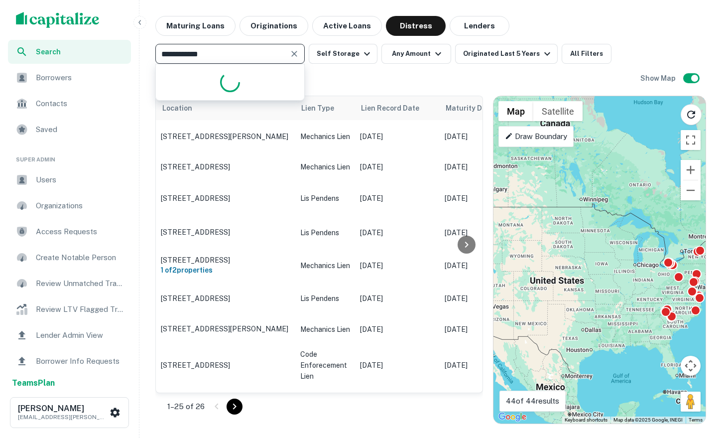
type input "**********"
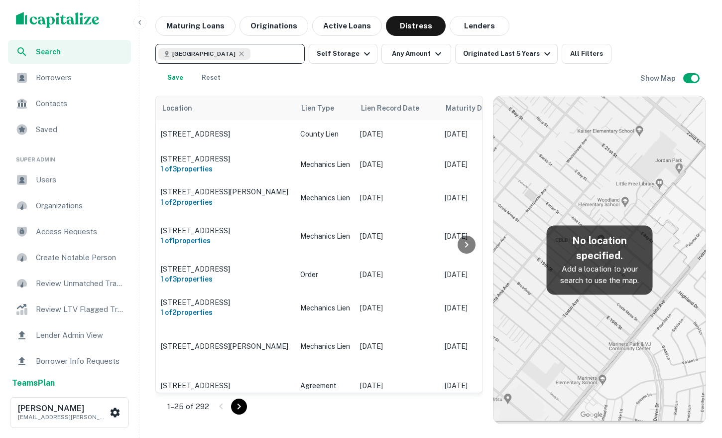
click at [420, 93] on div "Location [GEOGRAPHIC_DATA] Type Lien Record Date Maturity Date Mortgage Amount …" at bounding box center [430, 256] width 551 height 336
click at [343, 57] on button "Self Storage" at bounding box center [343, 54] width 69 height 20
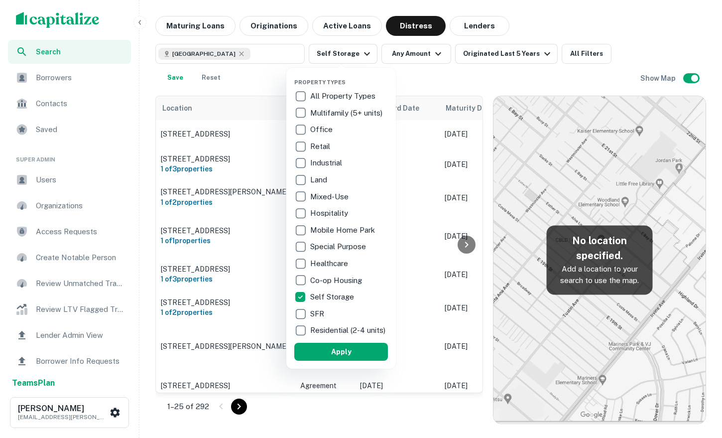
click at [490, 139] on div at bounding box center [361, 219] width 722 height 438
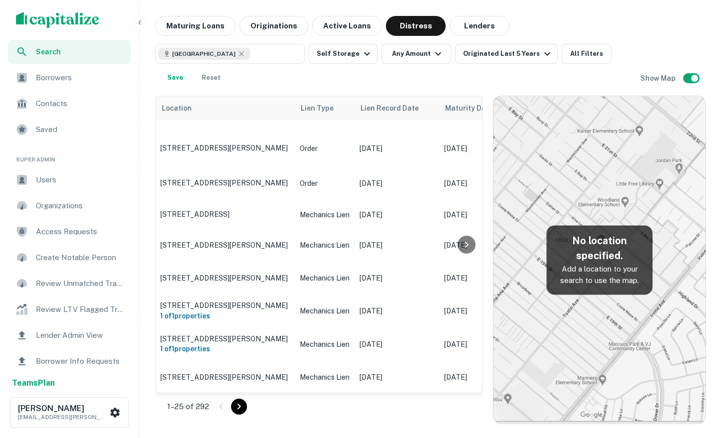
scroll to position [0, 0]
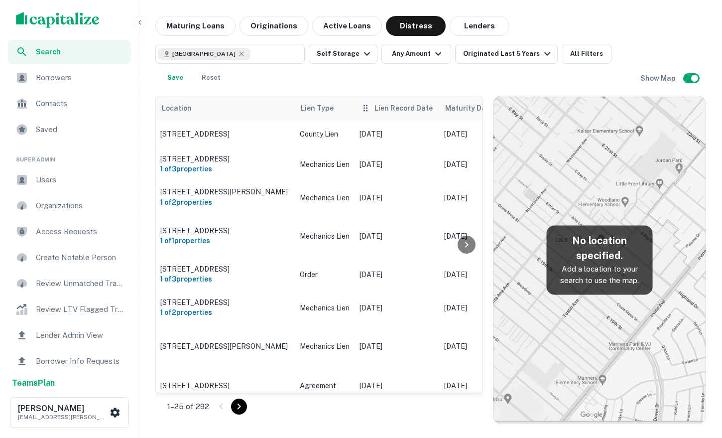
click at [407, 104] on span "Lien Record Date" at bounding box center [404, 108] width 58 height 12
click at [414, 114] on span "Lien Record Date" at bounding box center [404, 108] width 58 height 12
click at [420, 113] on span "Lien Record Date" at bounding box center [404, 108] width 58 height 12
click at [401, 106] on span "Lien Record Date" at bounding box center [404, 108] width 58 height 12
click at [366, 111] on icon at bounding box center [366, 108] width 10 height 12
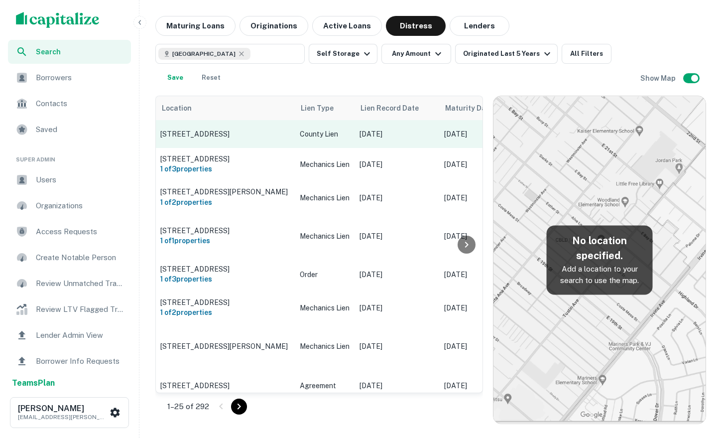
scroll to position [0, 82]
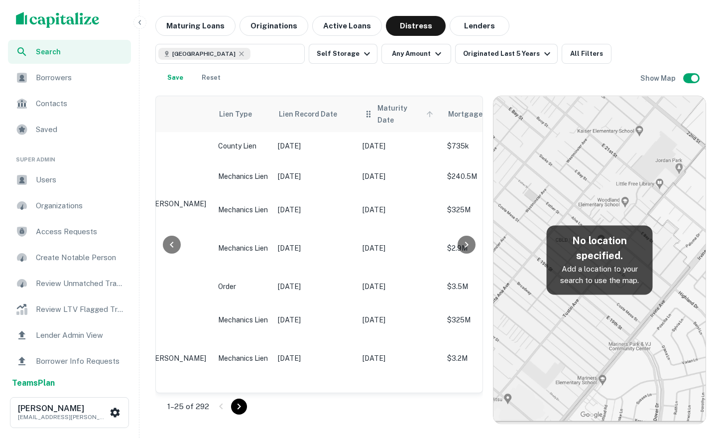
click at [407, 109] on span "Maturity Date" at bounding box center [407, 114] width 59 height 24
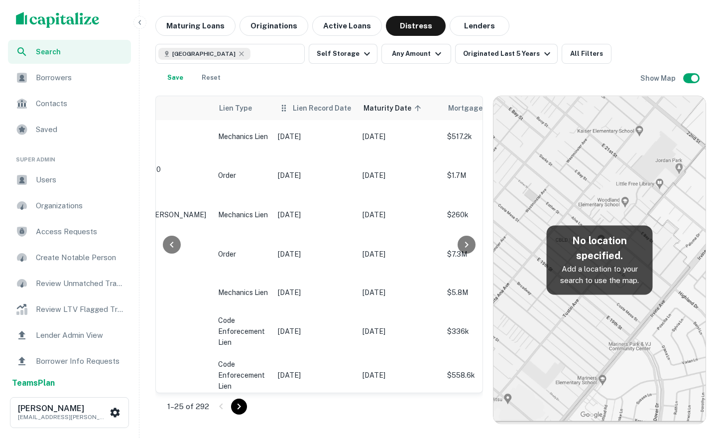
click at [344, 108] on span "Lien Record Date" at bounding box center [322, 108] width 58 height 12
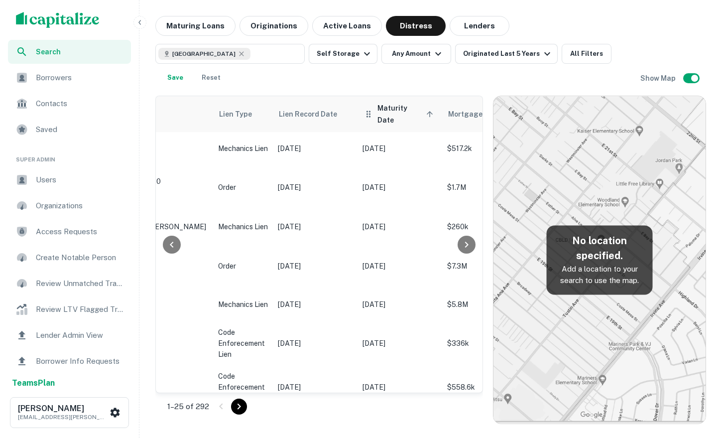
click at [423, 108] on span "Maturity Date sorted ascending" at bounding box center [407, 114] width 59 height 24
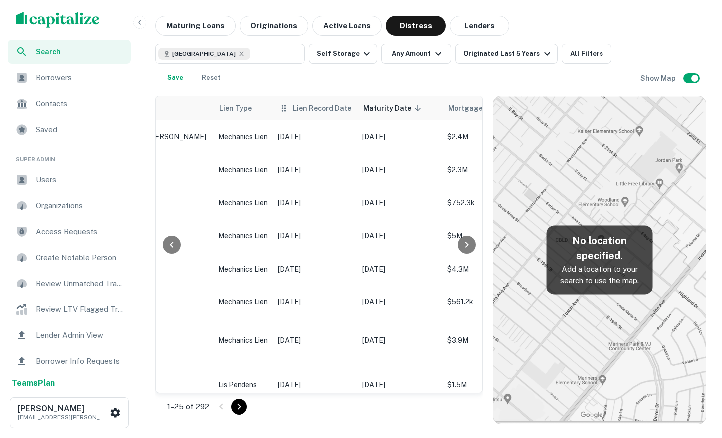
click at [324, 111] on span "Lien Record Date" at bounding box center [322, 108] width 58 height 12
click at [341, 108] on span "Lien Record Date" at bounding box center [322, 108] width 58 height 12
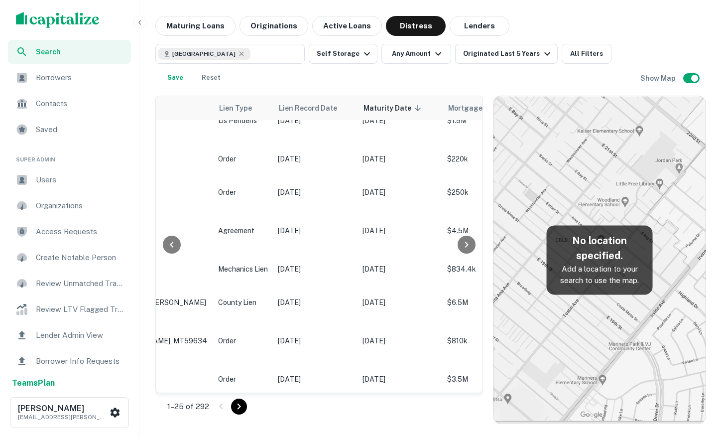
scroll to position [0, 82]
